Goal: Information Seeking & Learning: Learn about a topic

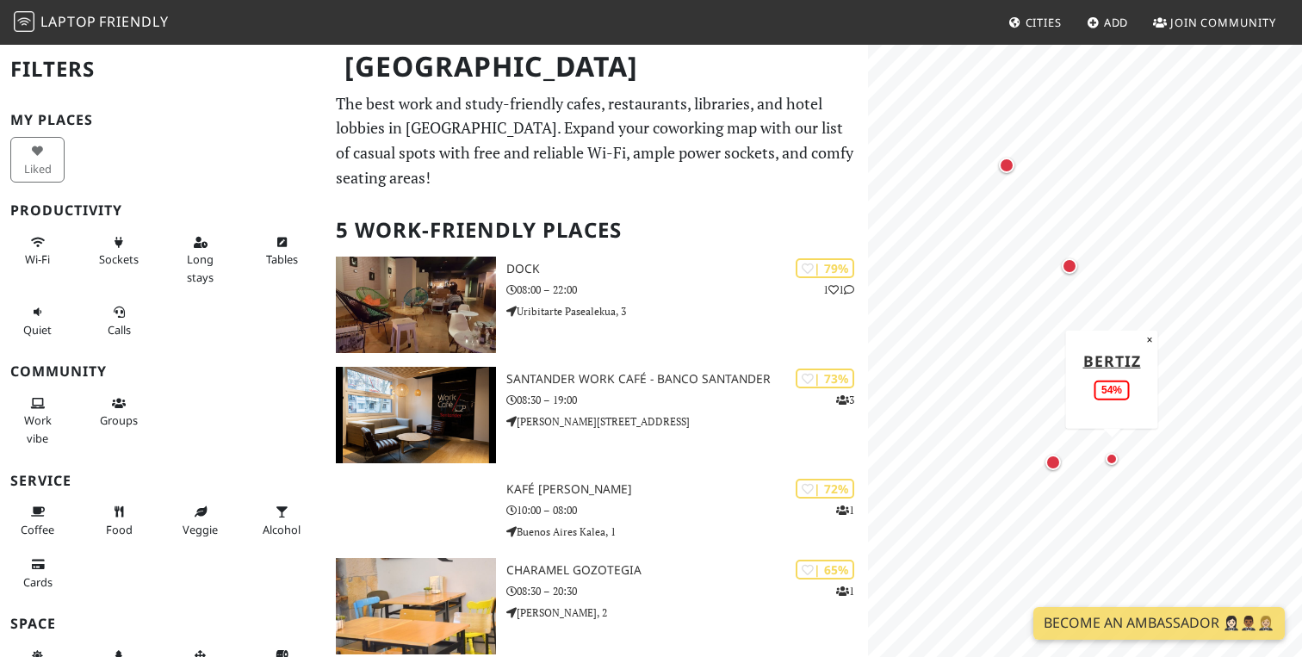
click at [1118, 456] on div "Map marker" at bounding box center [1111, 459] width 21 height 21
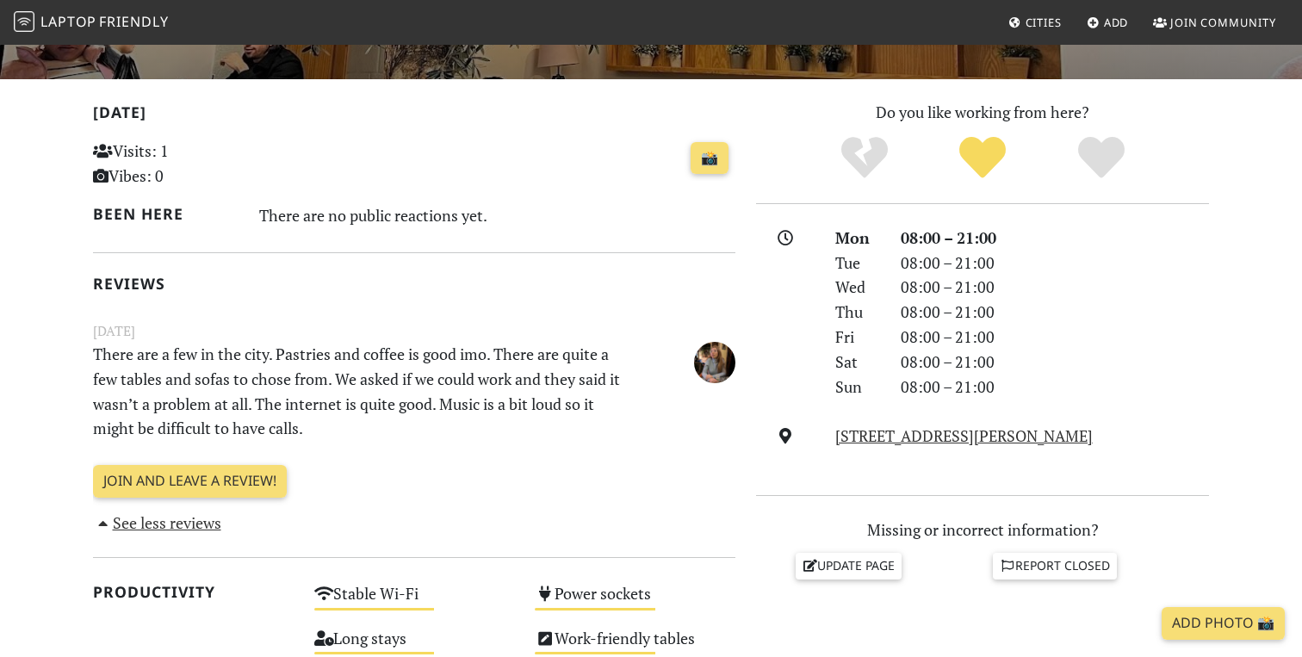
scroll to position [331, 0]
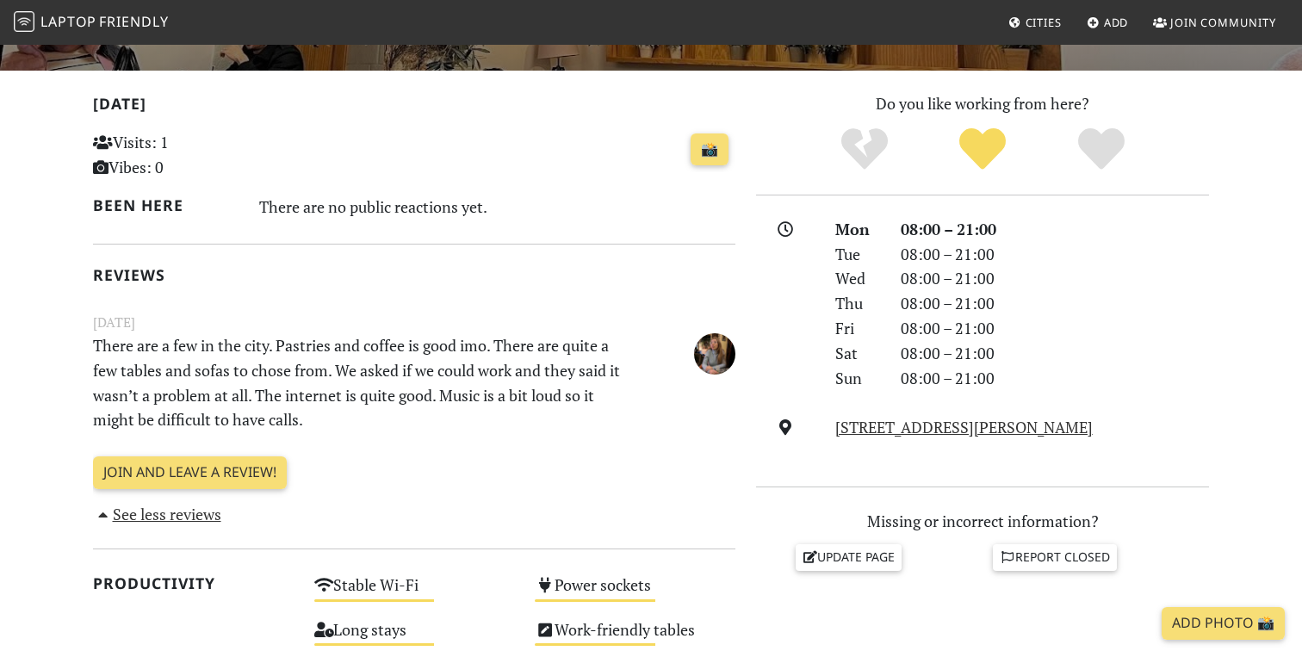
click at [115, 275] on h2 "Reviews" at bounding box center [414, 275] width 642 height 18
copy h2 "Reviews"
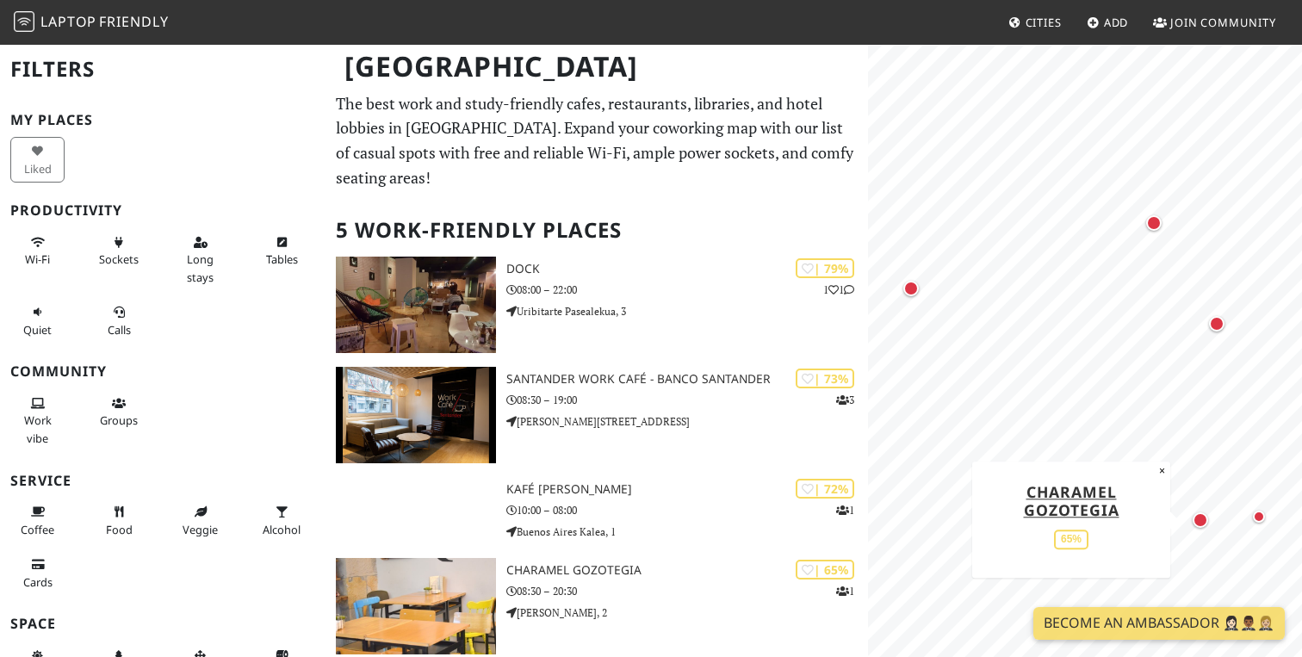
click at [1204, 520] on div "Map marker" at bounding box center [1199, 519] width 15 height 15
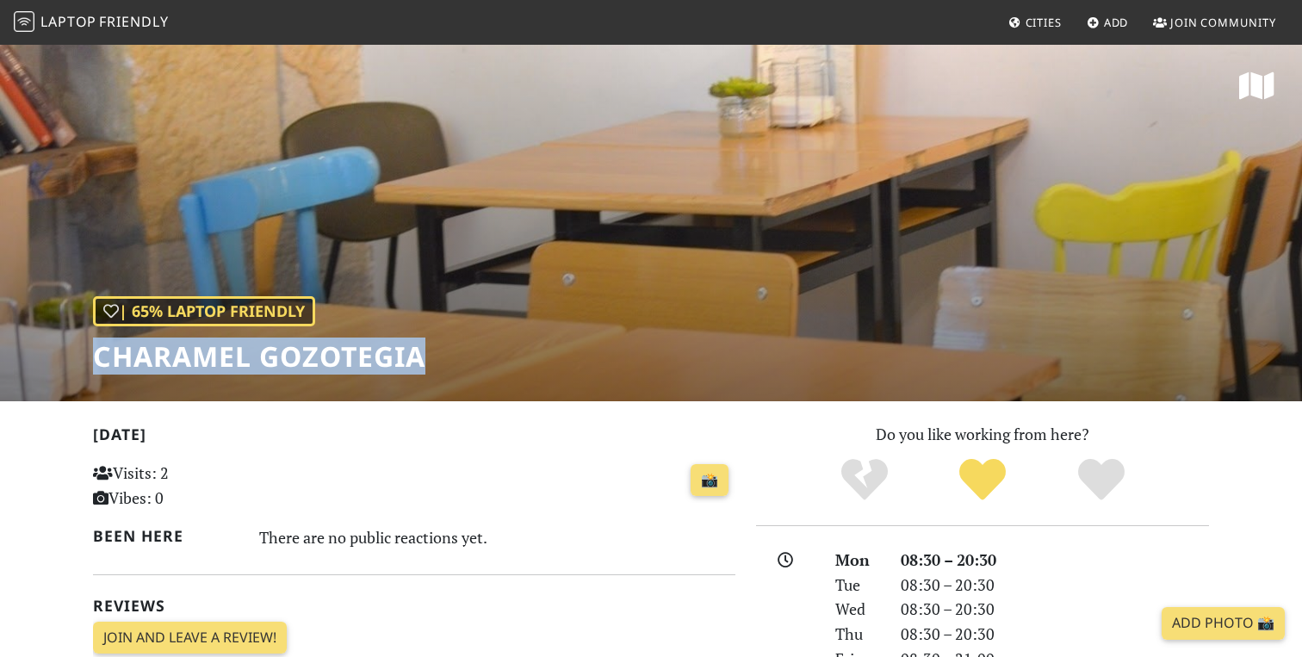
drag, startPoint x: 99, startPoint y: 354, endPoint x: 420, endPoint y: 351, distance: 321.1
click at [420, 351] on h1 "Charamel Gozotegia" at bounding box center [259, 356] width 332 height 33
copy h1 "Charamel Gozotegia"
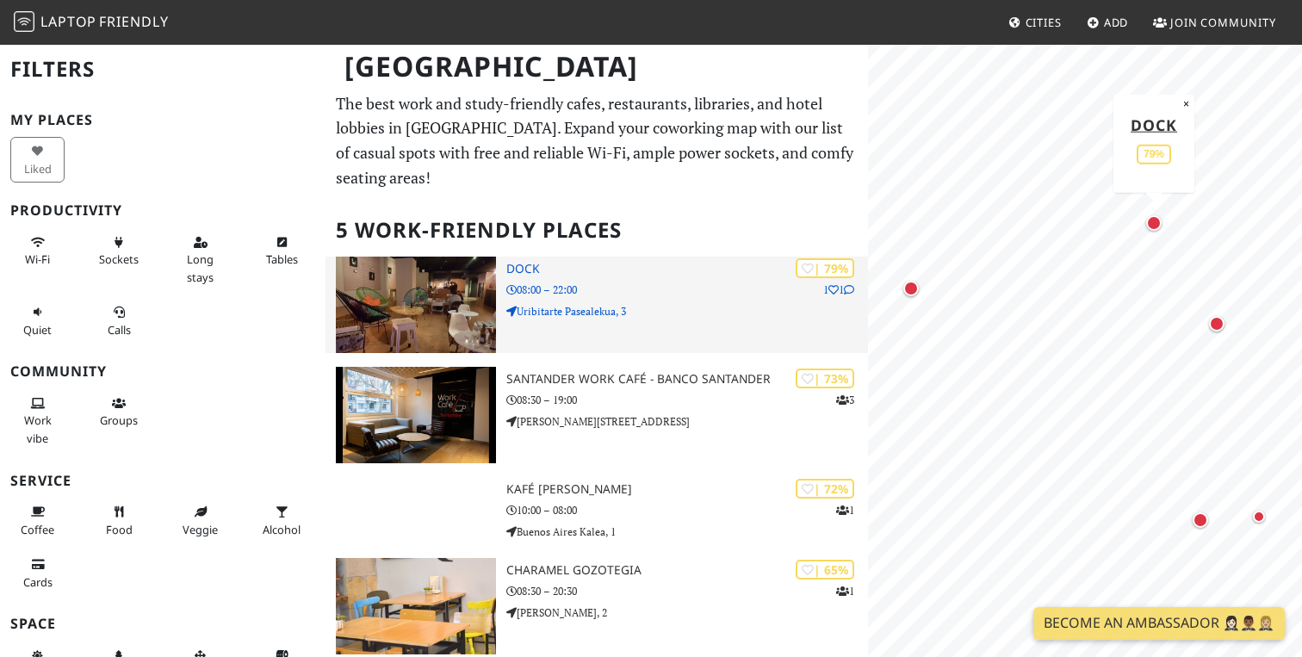
click at [540, 262] on h3 "Dock" at bounding box center [687, 269] width 362 height 15
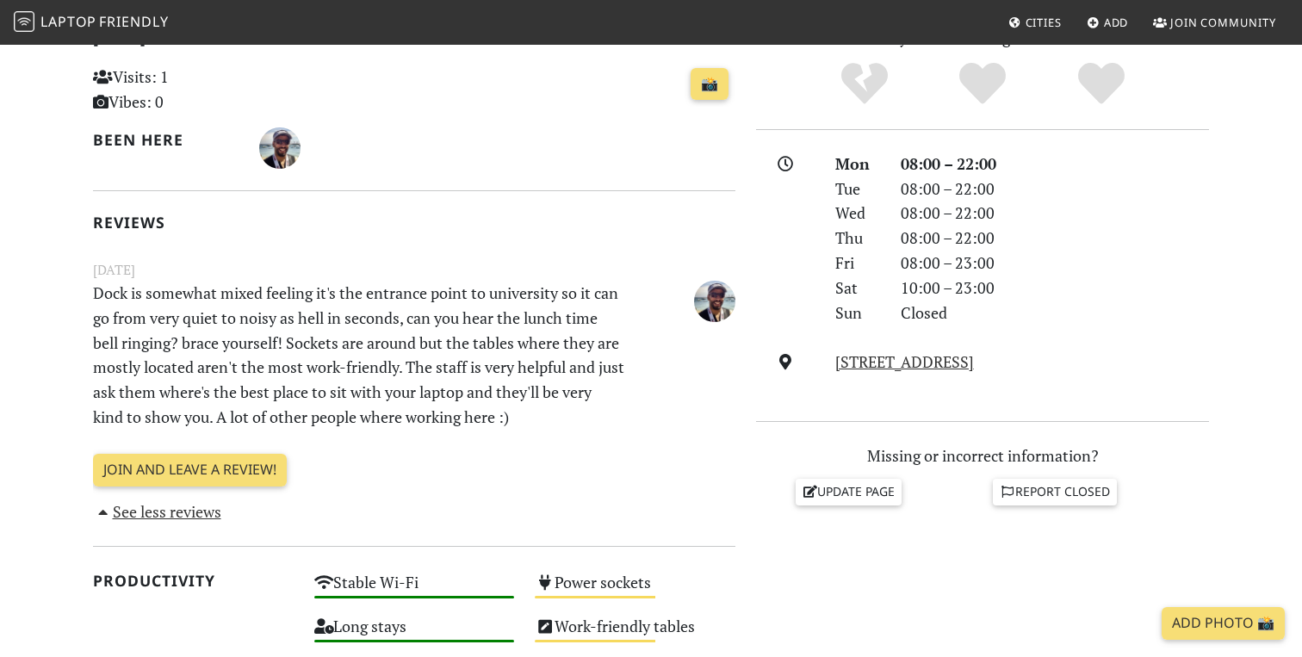
scroll to position [398, 0]
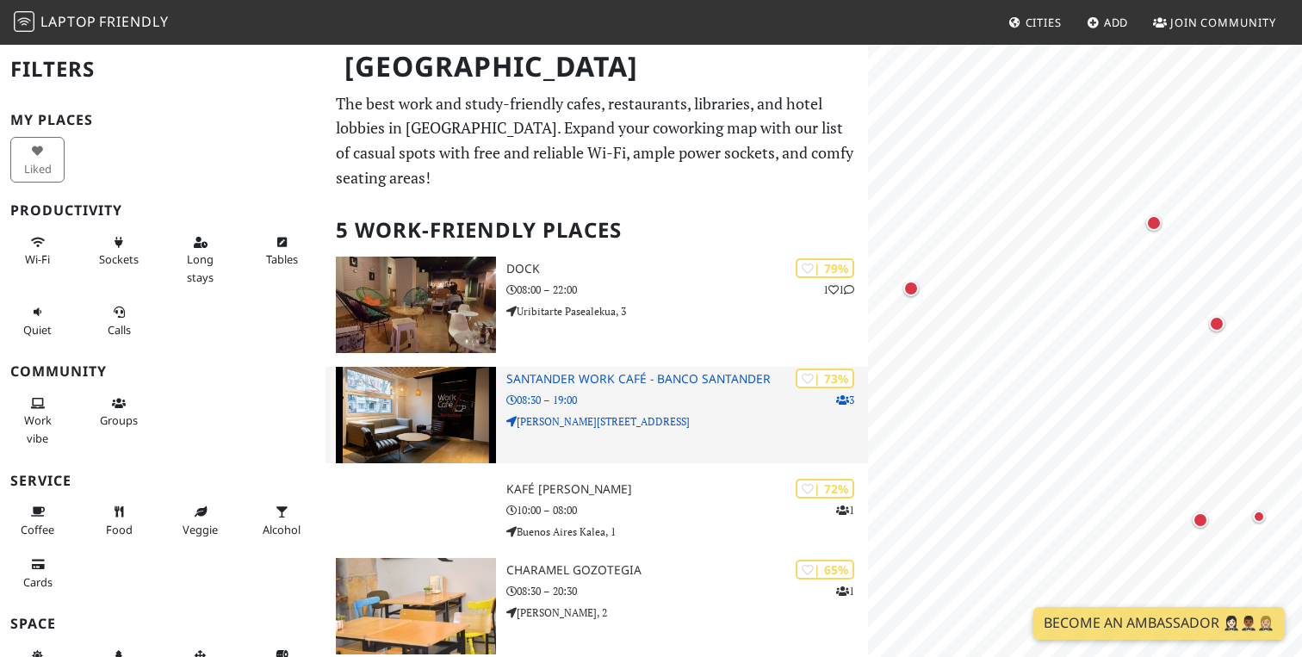
click at [649, 372] on h3 "Santander Work Café - Banco Santander" at bounding box center [687, 379] width 362 height 15
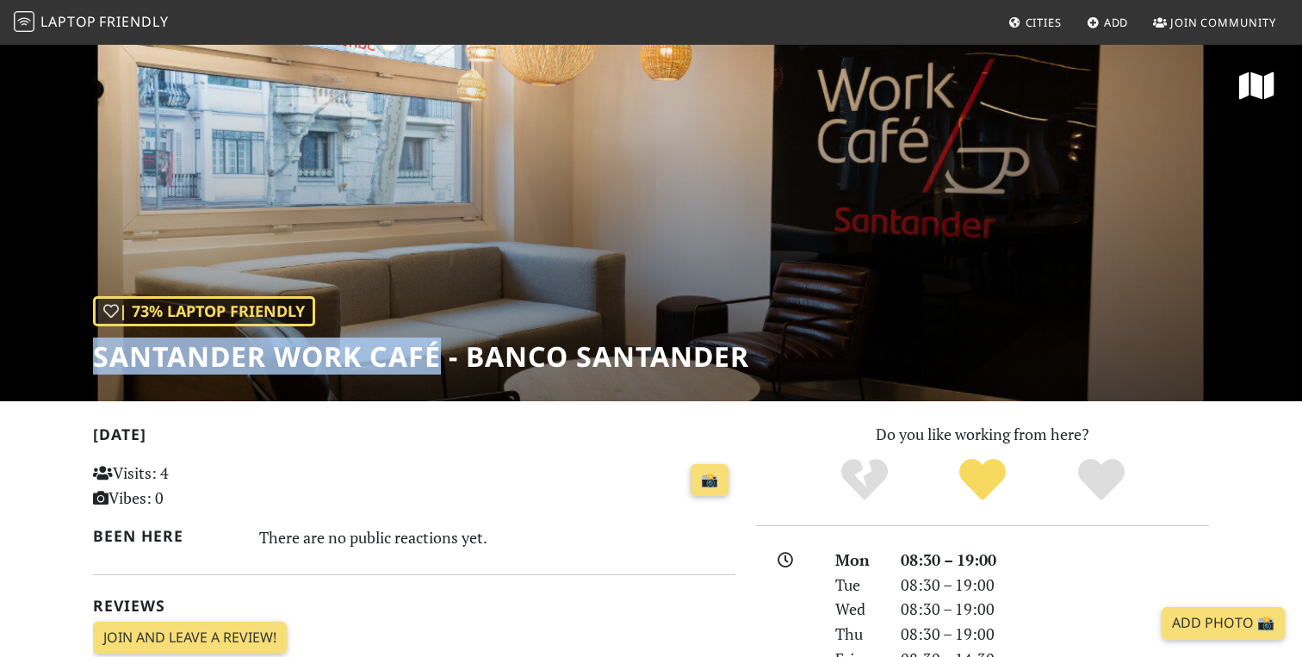
drag, startPoint x: 75, startPoint y: 360, endPoint x: 442, endPoint y: 361, distance: 366.8
click at [442, 361] on div "| 73% Laptop Friendly Santander Work Café - Banco Santander" at bounding box center [651, 222] width 1302 height 358
copy h1 "Santander Work Café"
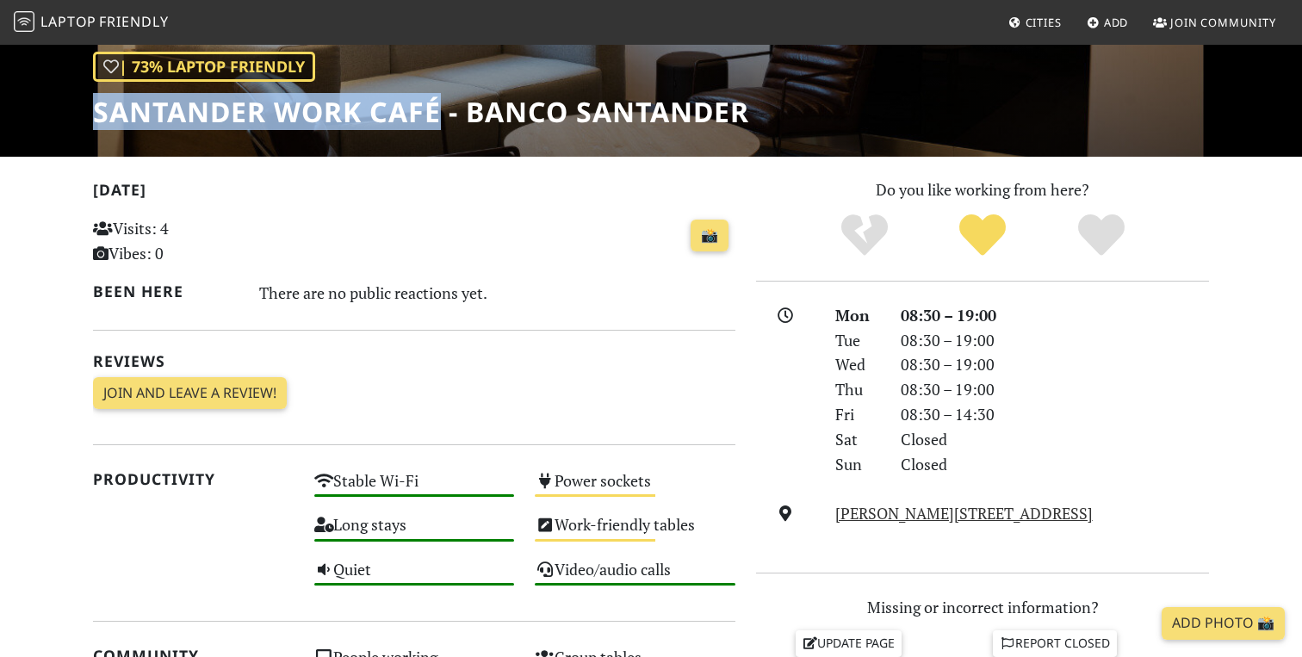
scroll to position [331, 0]
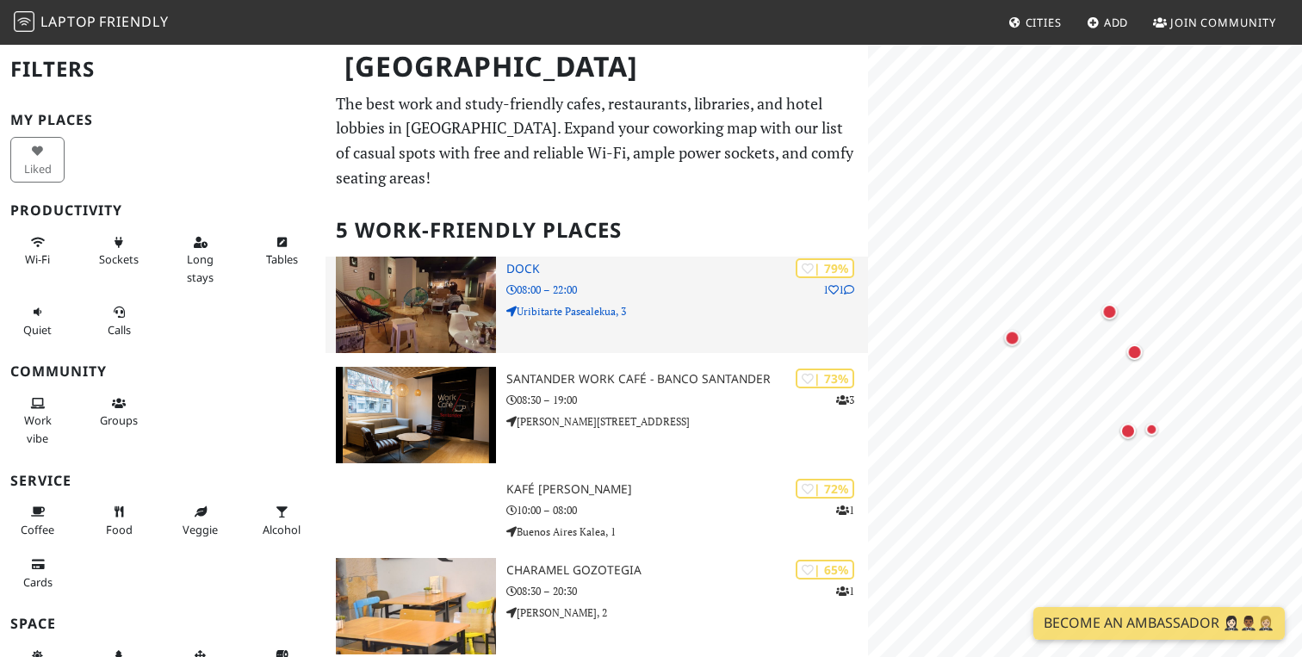
click at [678, 257] on div "| 79% 1 1 Dock 08:00 – 22:00 Uribitarte Pasealekua, 3" at bounding box center [687, 305] width 362 height 96
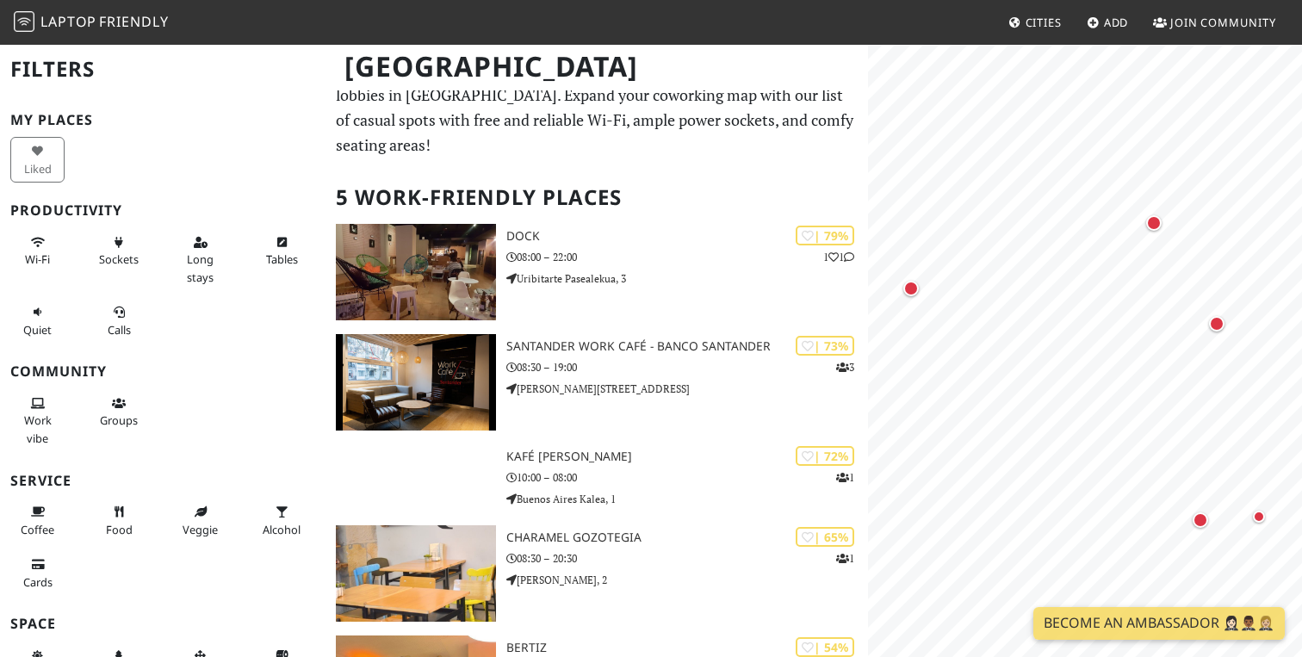
scroll to position [50, 0]
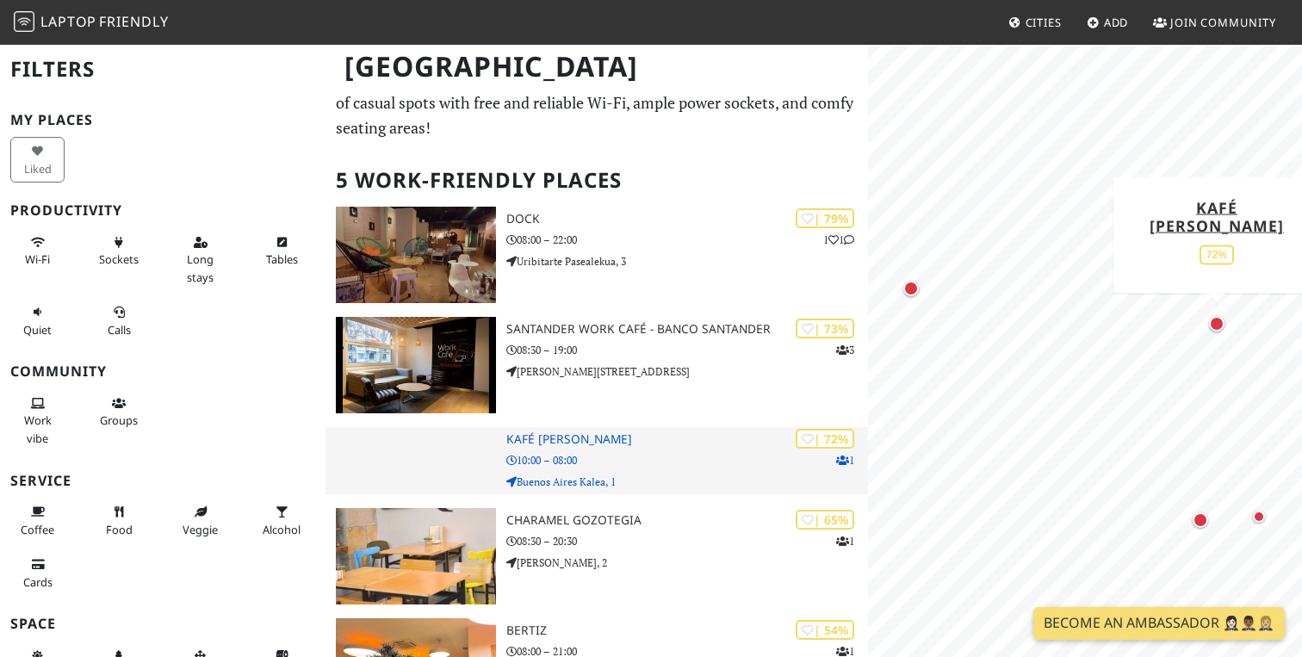
click at [550, 432] on h3 "Kafé Kovac" at bounding box center [687, 439] width 362 height 15
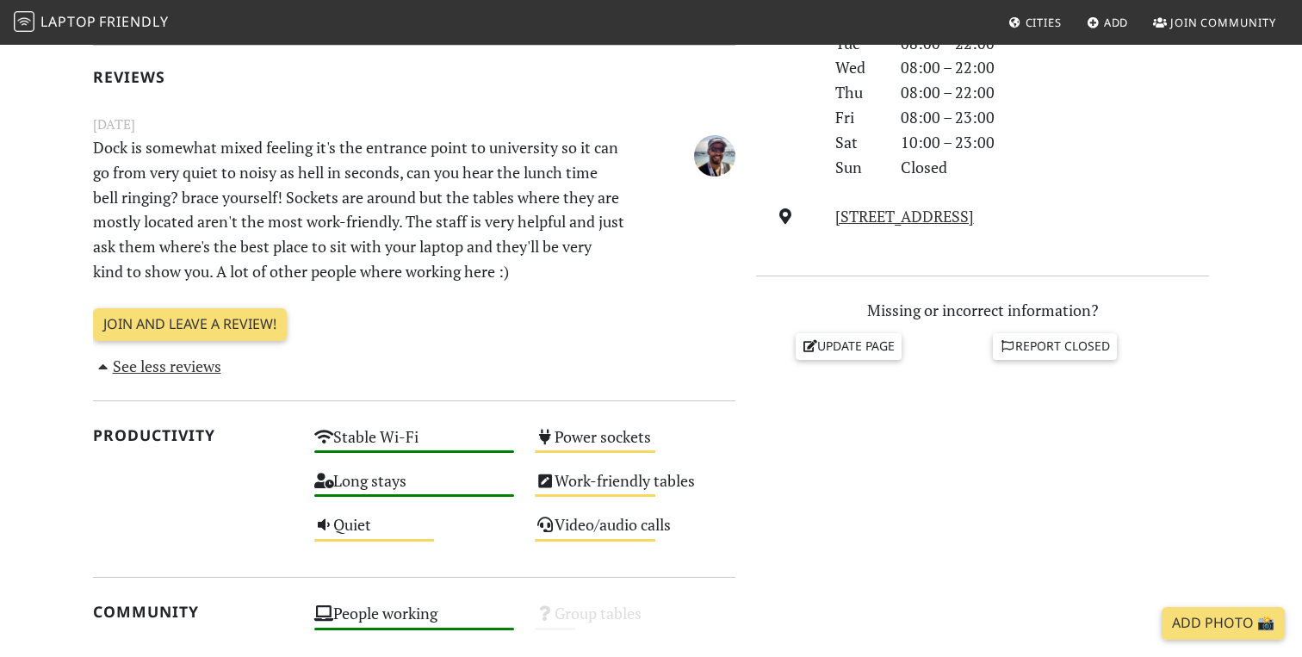
scroll to position [545, 0]
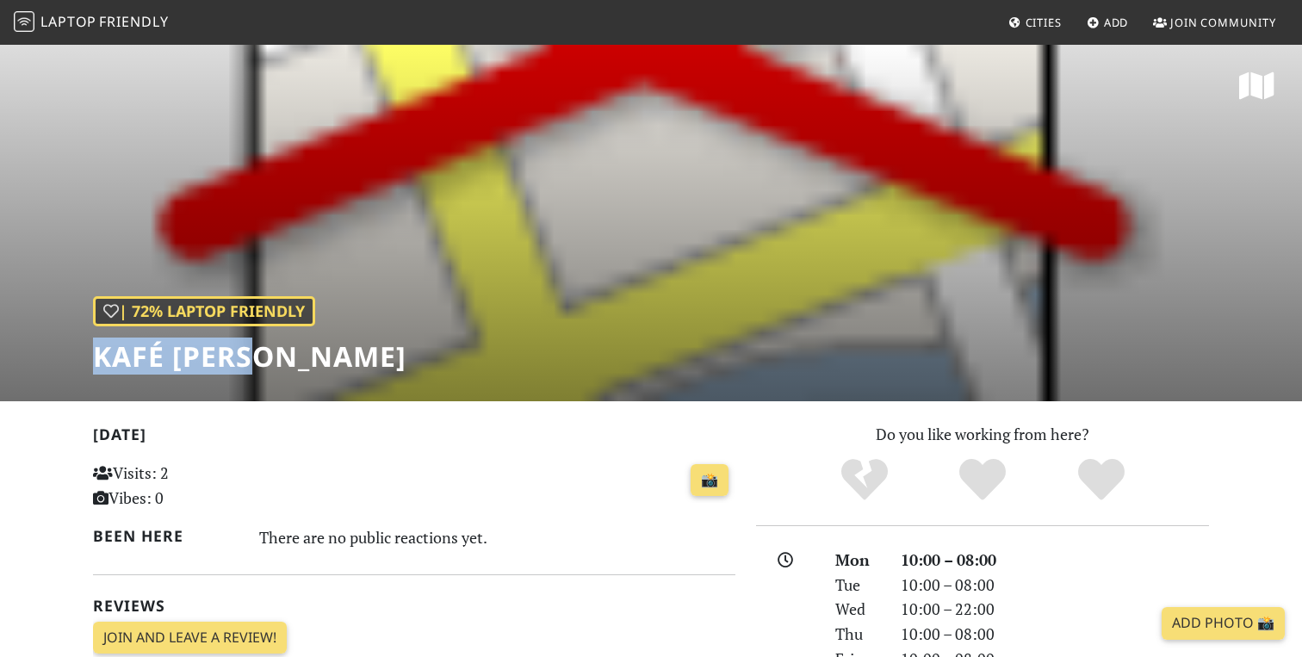
drag, startPoint x: 95, startPoint y: 359, endPoint x: 265, endPoint y: 366, distance: 170.6
click at [265, 366] on h1 "Kafé Kovac" at bounding box center [249, 356] width 313 height 33
copy h1 "Kafé Kovac"
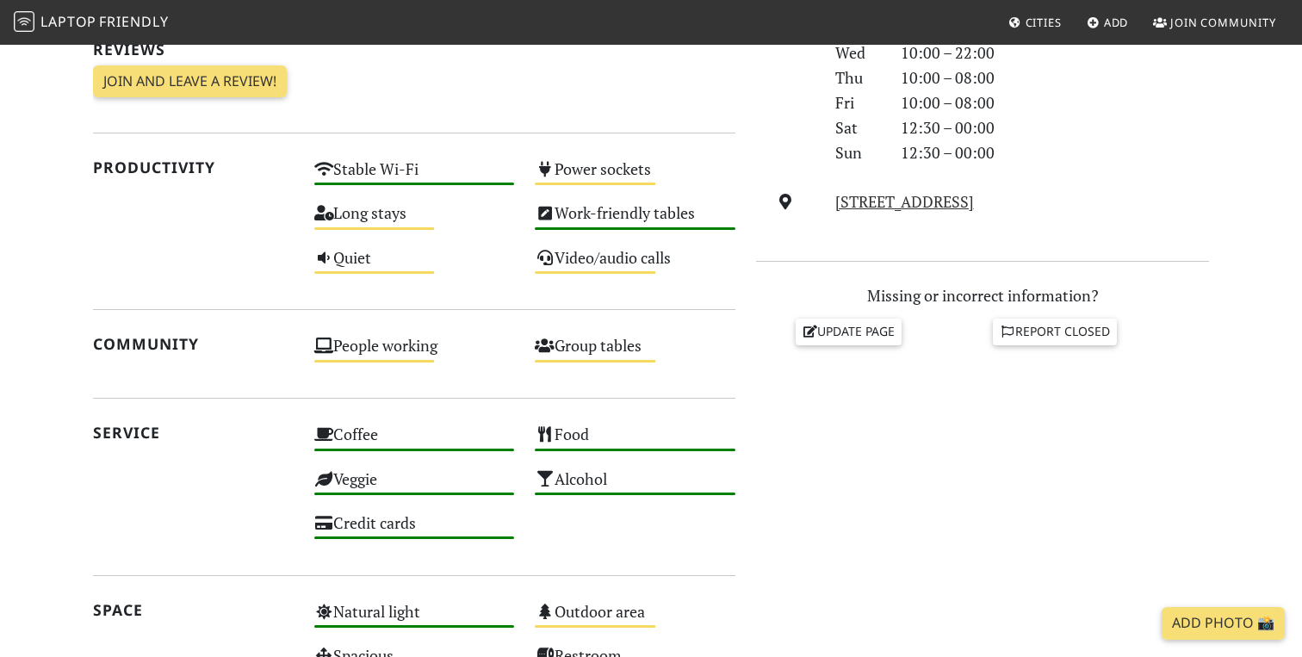
scroll to position [553, 0]
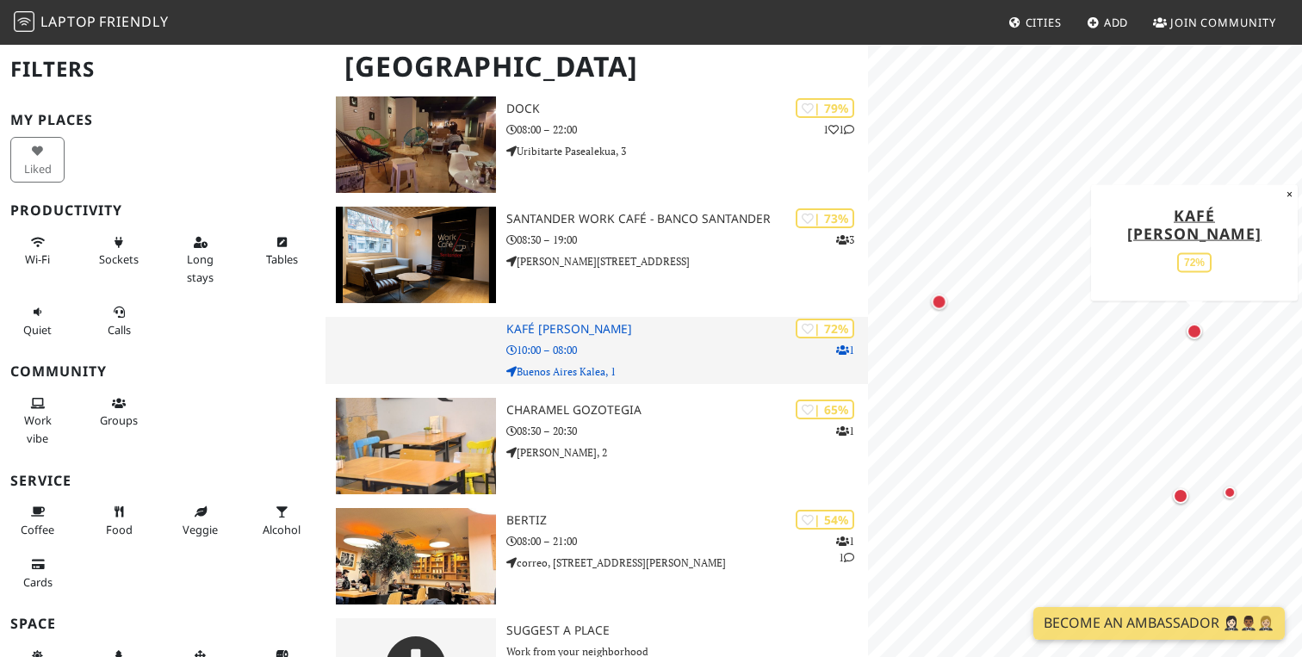
scroll to position [207, 0]
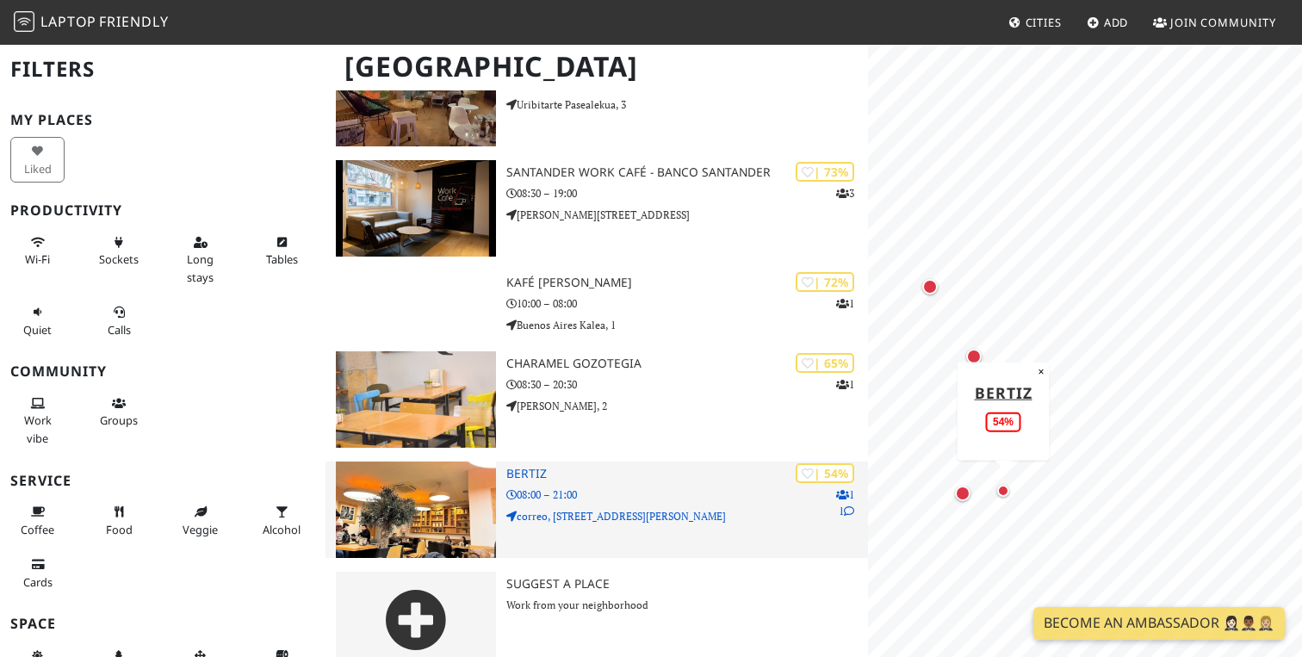
click at [596, 486] on p "08:00 – 21:00" at bounding box center [687, 494] width 362 height 16
click at [527, 467] on h3 "Bertiz" at bounding box center [687, 474] width 362 height 15
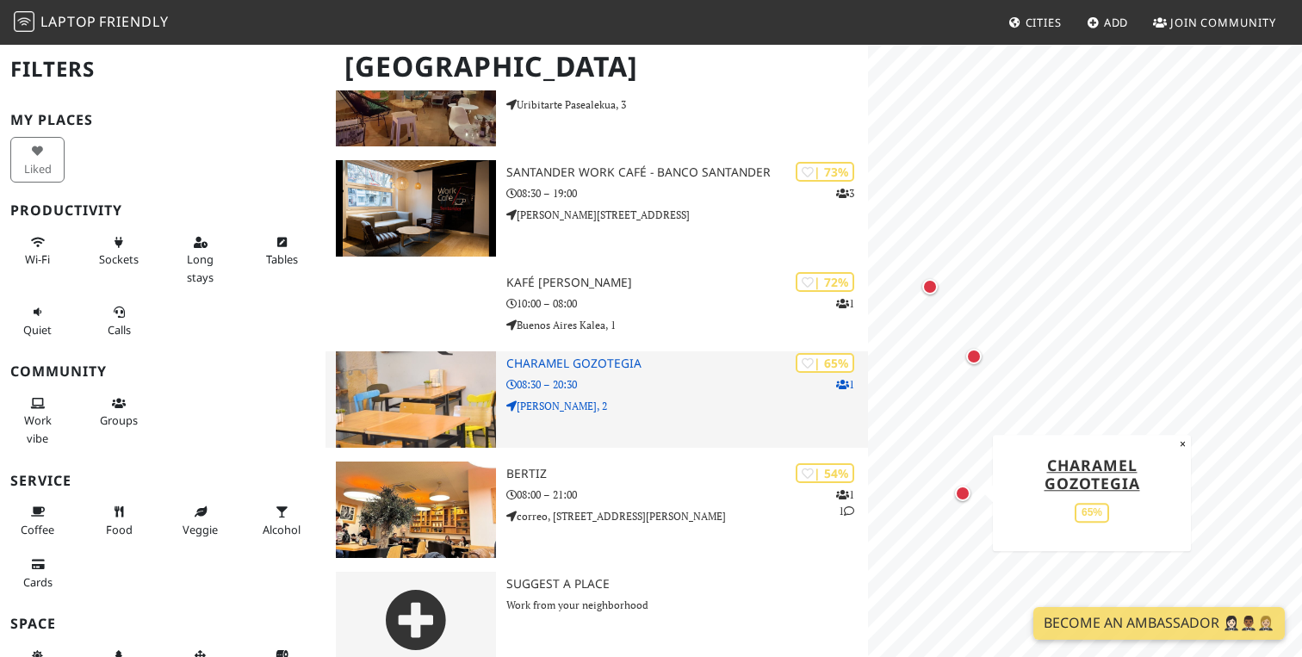
click at [648, 398] on p "Jardines Kalea, 2" at bounding box center [687, 406] width 362 height 16
click at [599, 356] on h3 "Charamel Gozotegia" at bounding box center [687, 363] width 362 height 15
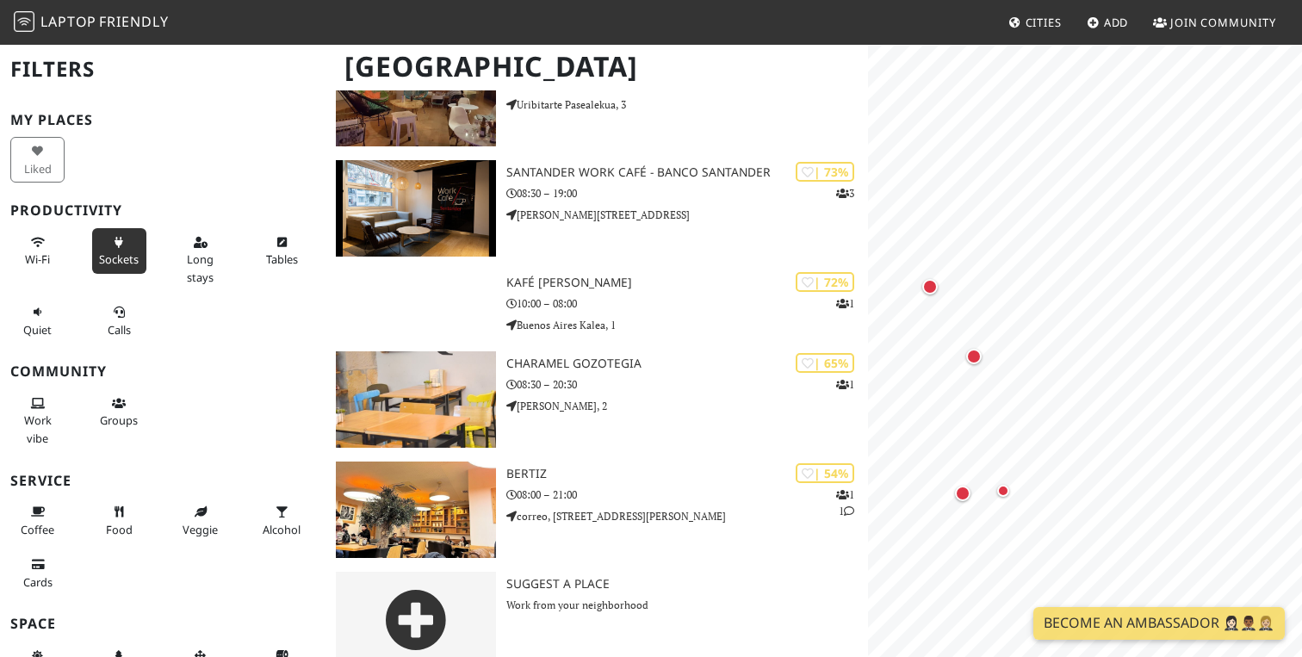
click at [103, 272] on button "Sockets" at bounding box center [119, 251] width 54 height 46
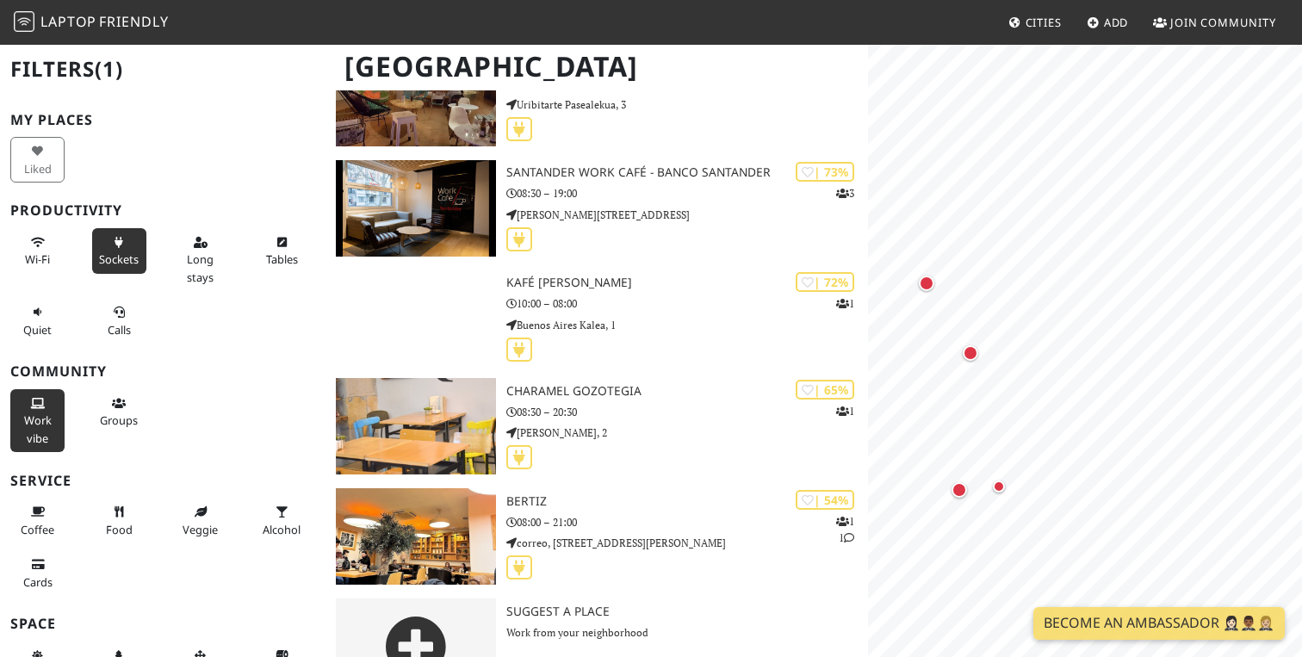
click at [52, 419] on button "Work vibe" at bounding box center [37, 420] width 54 height 63
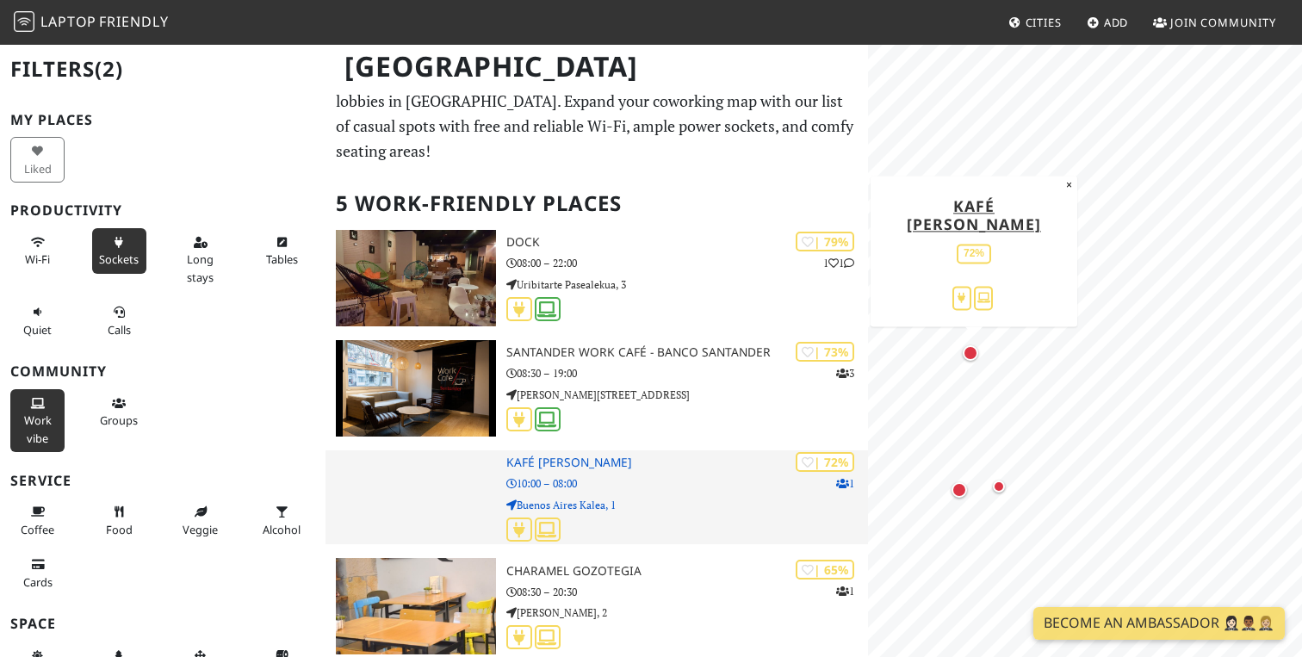
scroll to position [0, 0]
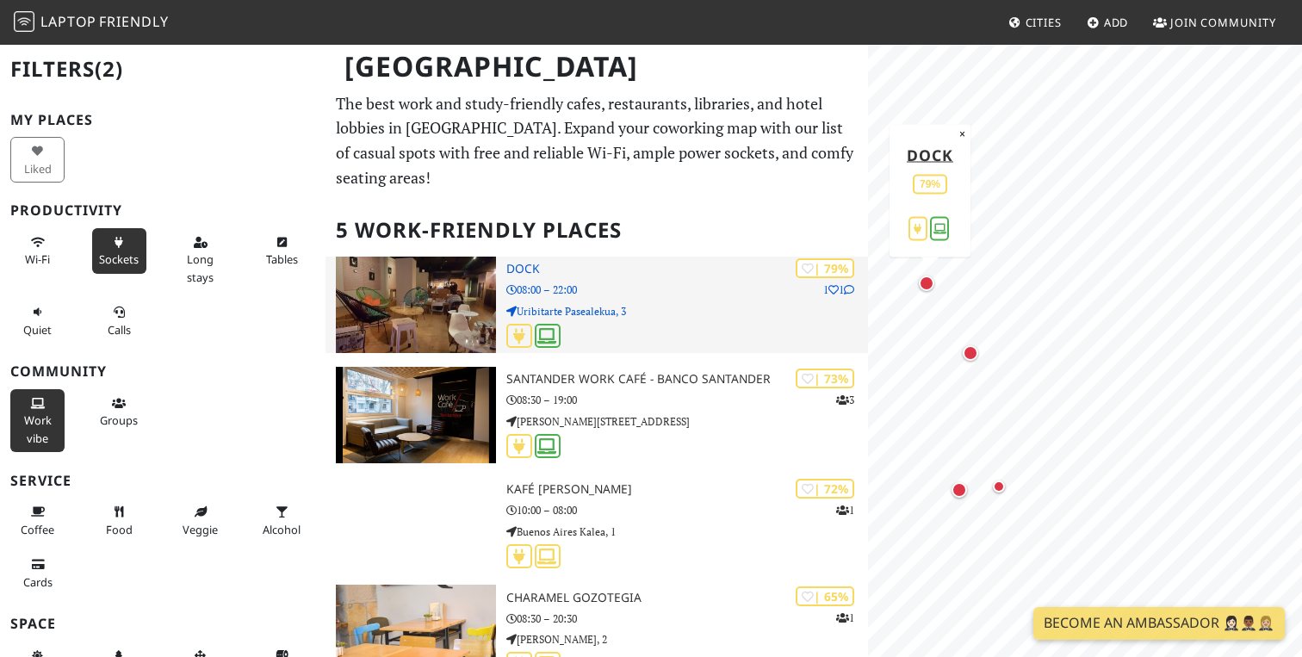
click at [637, 324] on div at bounding box center [687, 337] width 362 height 27
click at [659, 282] on p "08:00 – 22:00" at bounding box center [687, 290] width 362 height 16
click at [530, 262] on h3 "Dock" at bounding box center [687, 269] width 362 height 15
click at [818, 258] on div "| 79%" at bounding box center [825, 268] width 59 height 20
click at [636, 303] on p "Uribitarte Pasealekua, 3" at bounding box center [687, 311] width 362 height 16
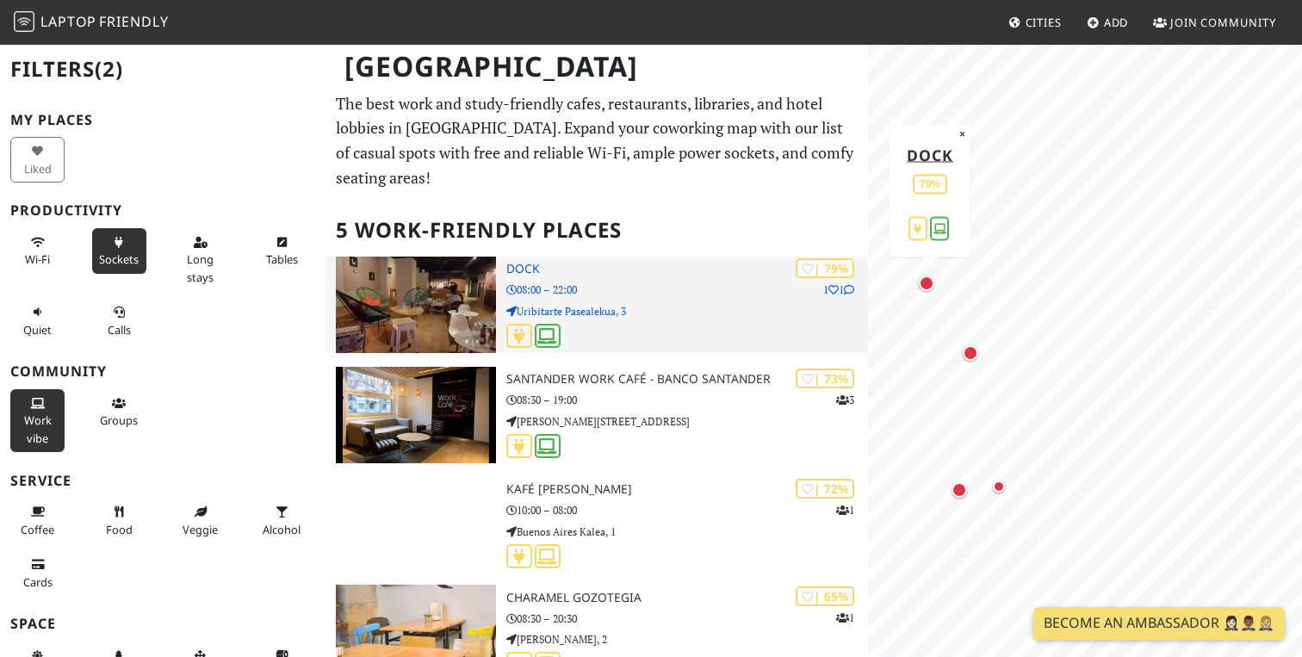
click at [517, 262] on h3 "Dock" at bounding box center [687, 269] width 362 height 15
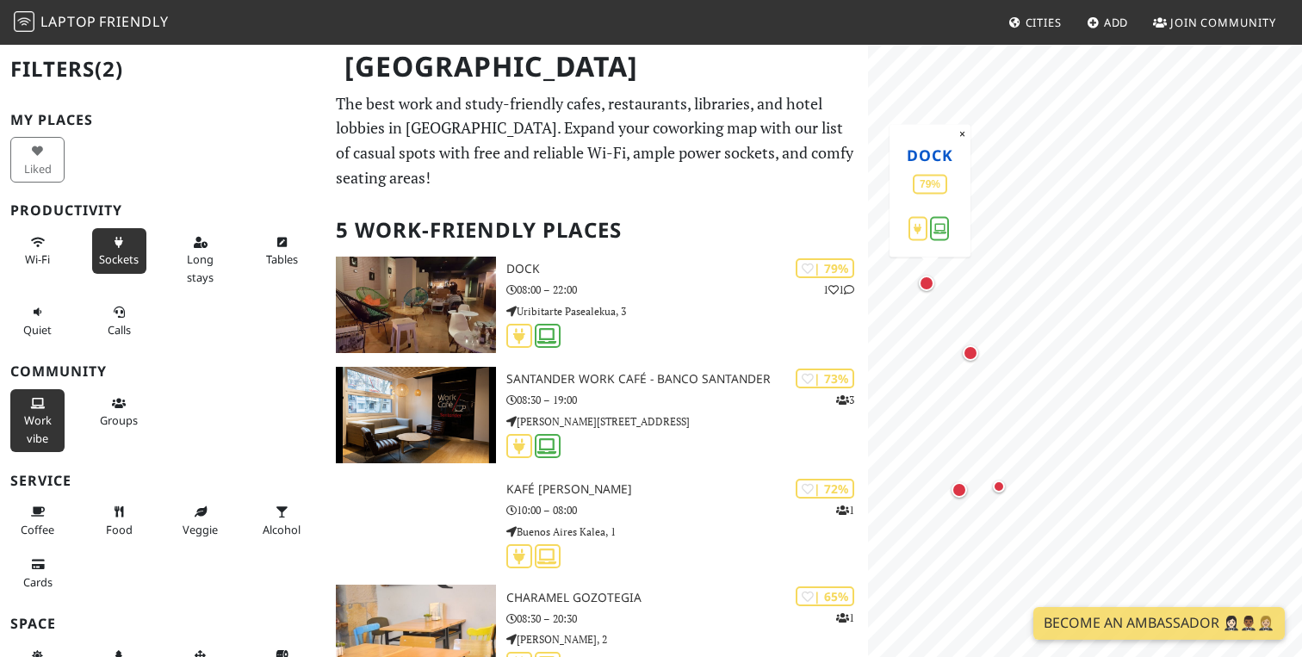
click at [929, 159] on link "Dock" at bounding box center [930, 154] width 46 height 21
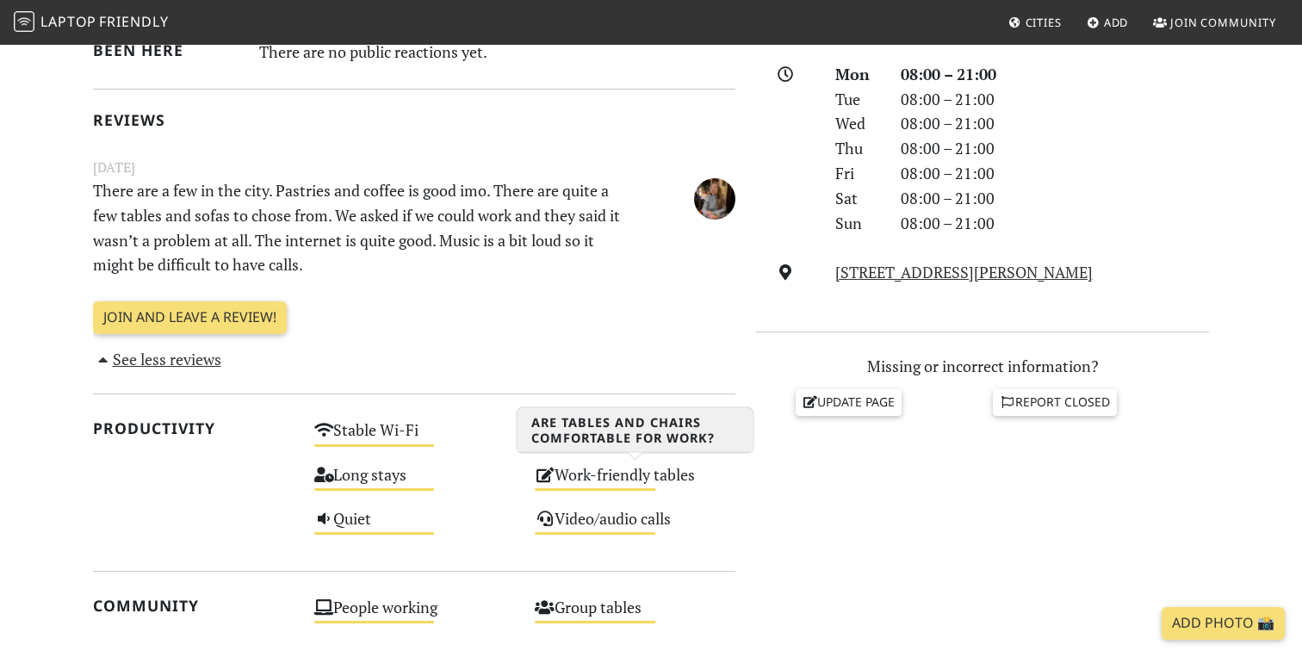
scroll to position [496, 0]
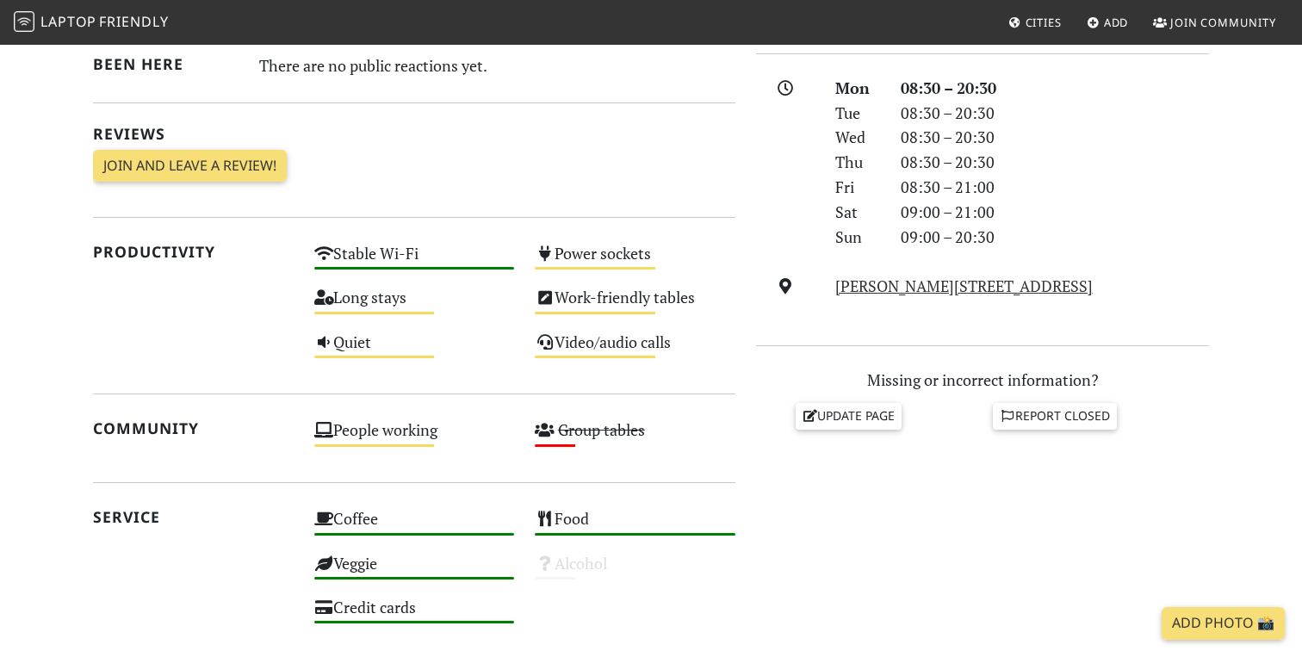
scroll to position [349, 0]
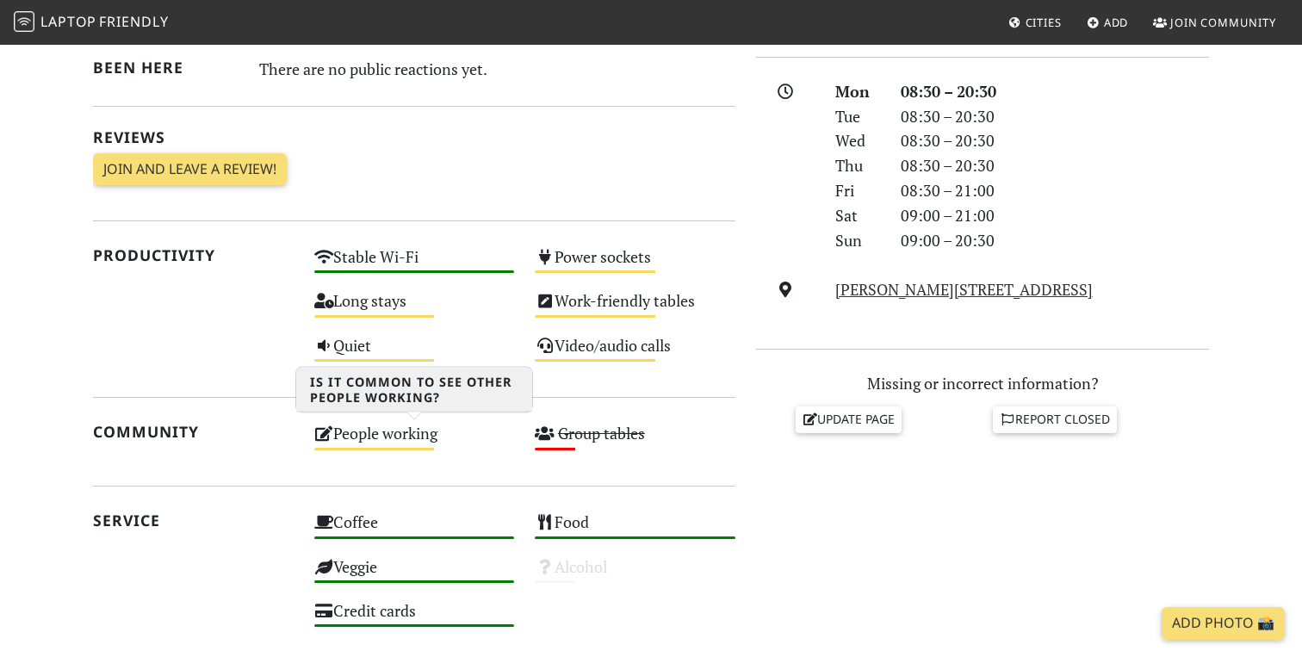
scroll to position [461, 0]
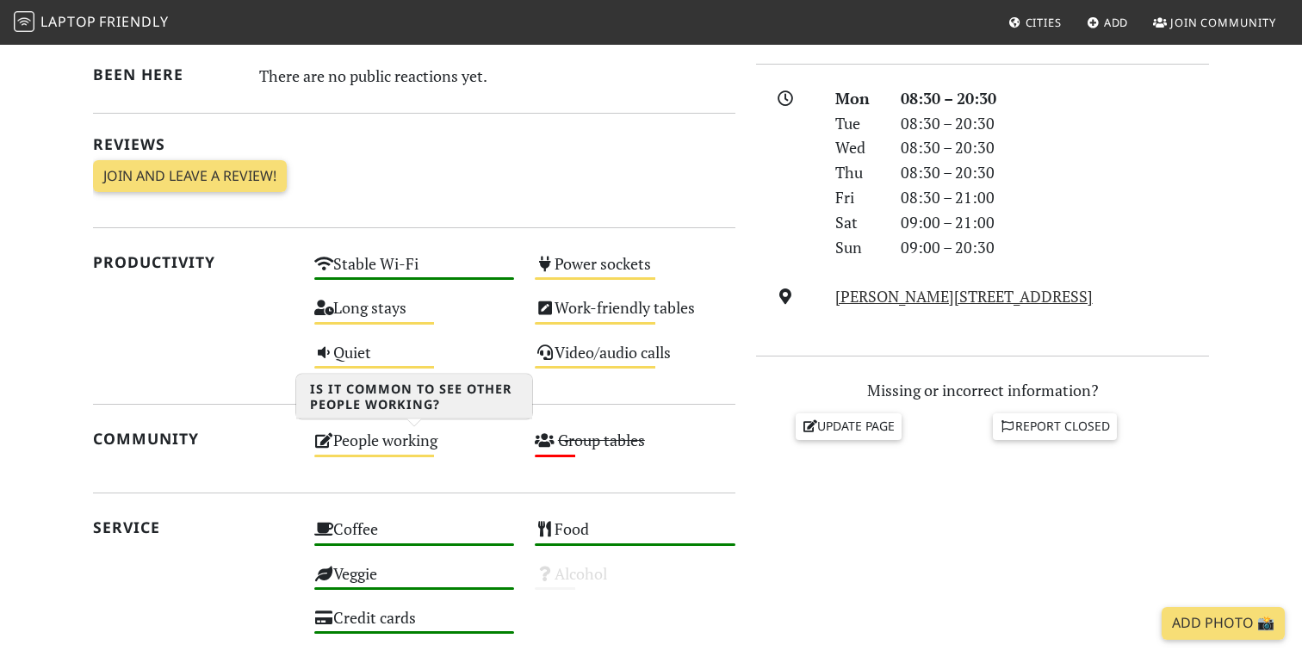
click at [404, 443] on div "People working Medium" at bounding box center [414, 448] width 221 height 44
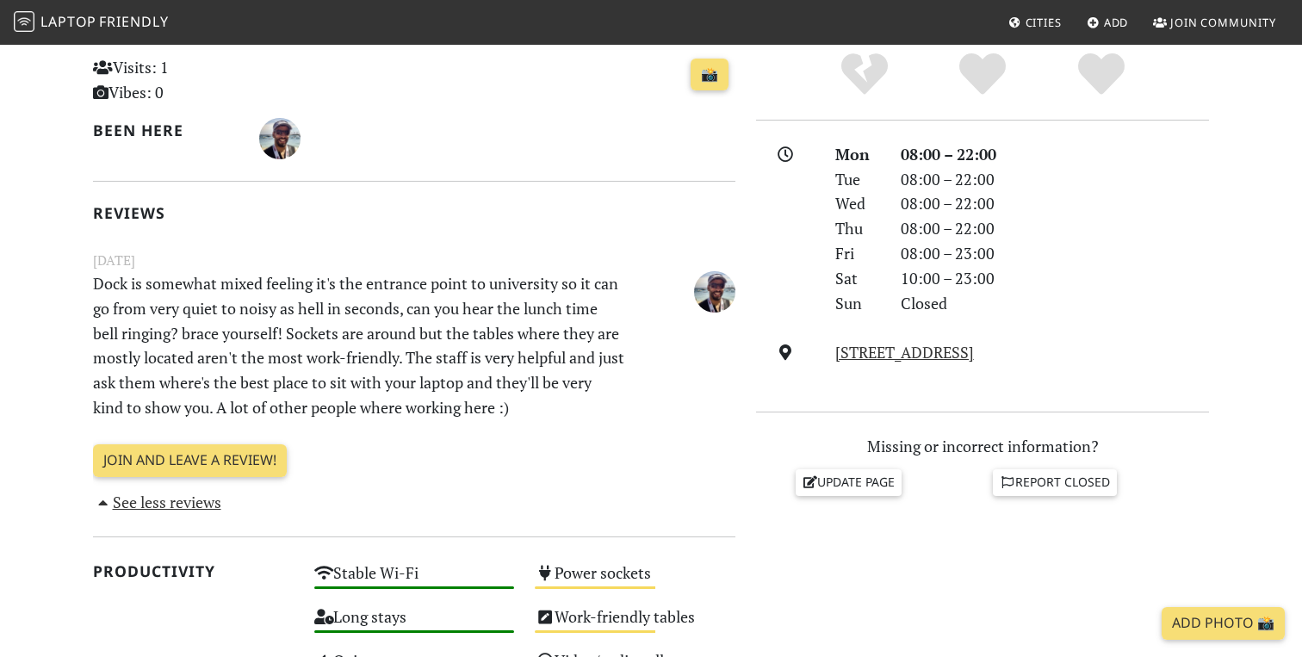
scroll to position [426, 0]
